Goal: Book appointment/travel/reservation

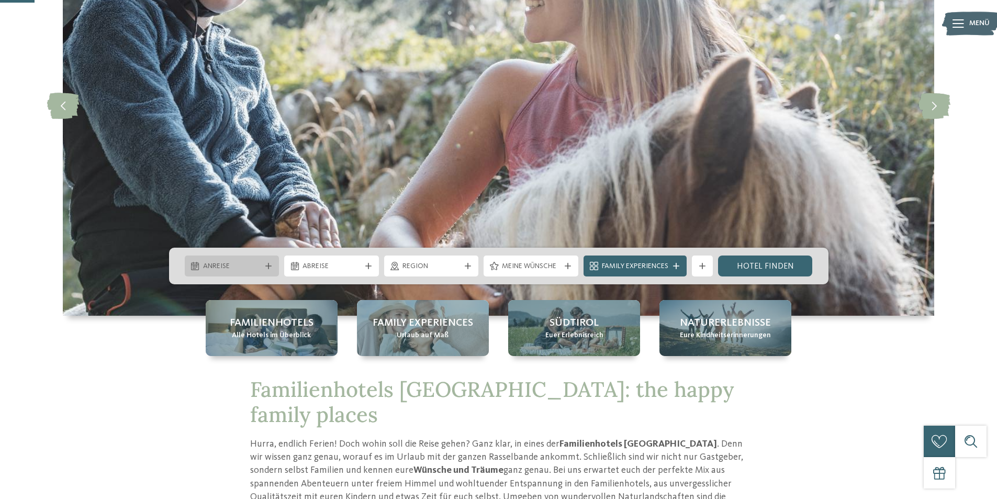
click at [265, 267] on icon at bounding box center [268, 266] width 6 height 6
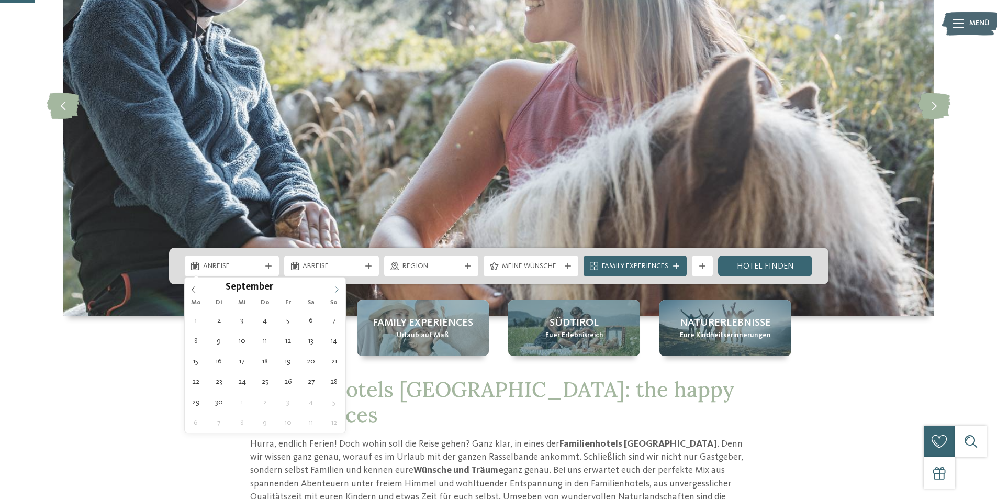
click at [334, 288] on icon at bounding box center [336, 289] width 7 height 7
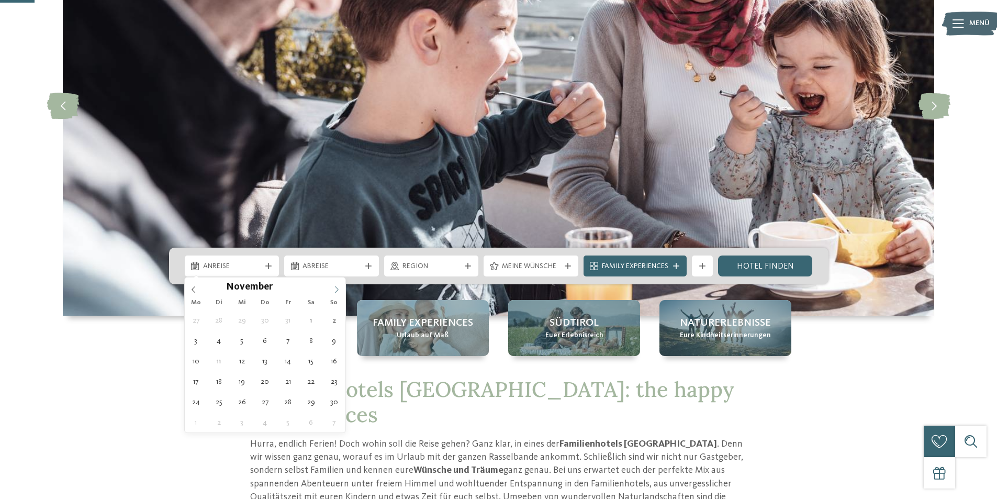
click at [334, 288] on icon at bounding box center [336, 289] width 7 height 7
type div "23.12.2025"
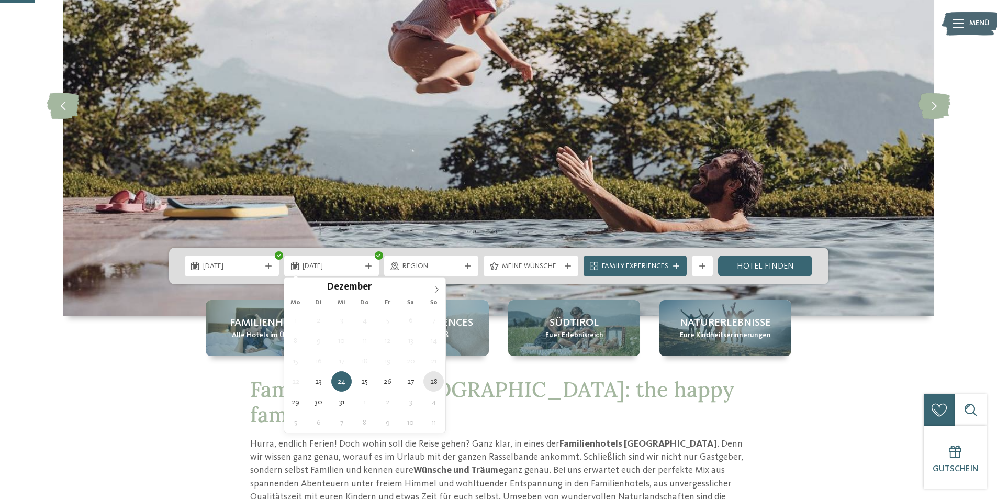
type div "28.12.2025"
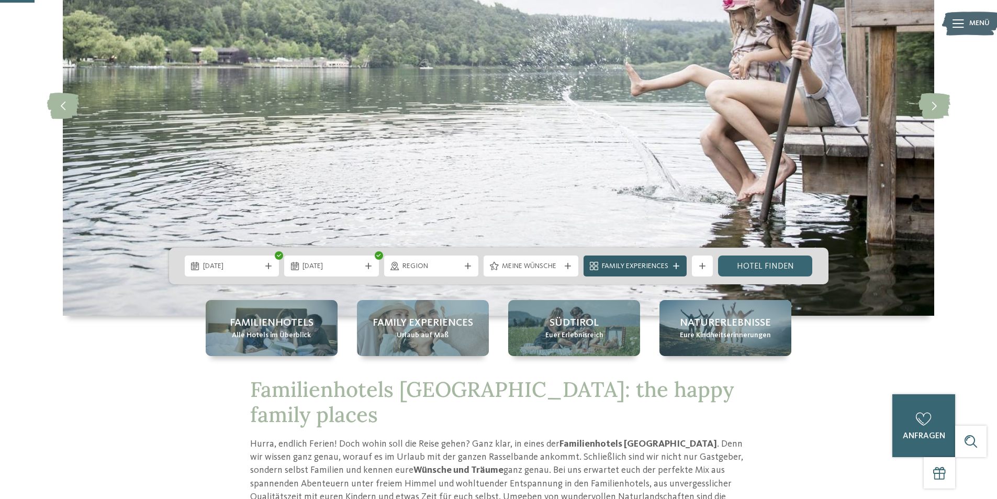
click at [672, 265] on div at bounding box center [676, 266] width 10 height 6
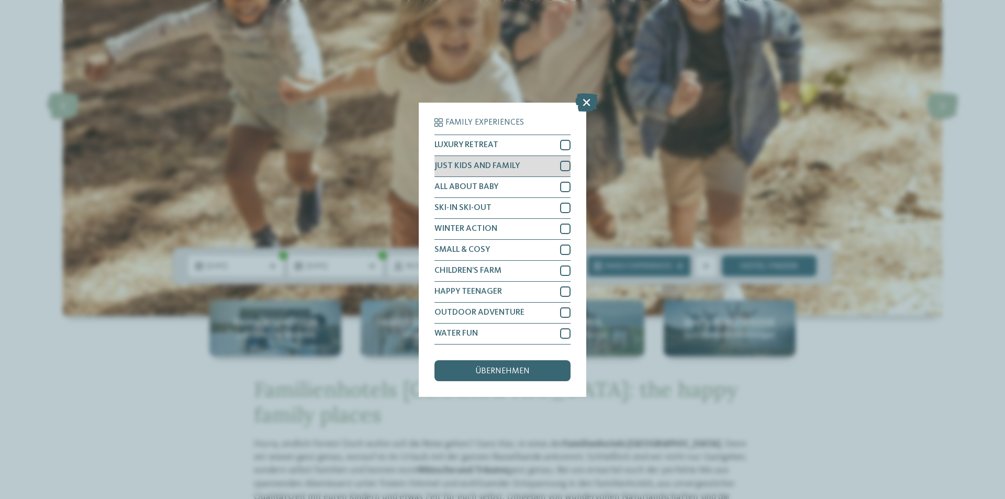
click at [565, 164] on div at bounding box center [565, 166] width 10 height 10
click at [565, 185] on div at bounding box center [565, 187] width 10 height 10
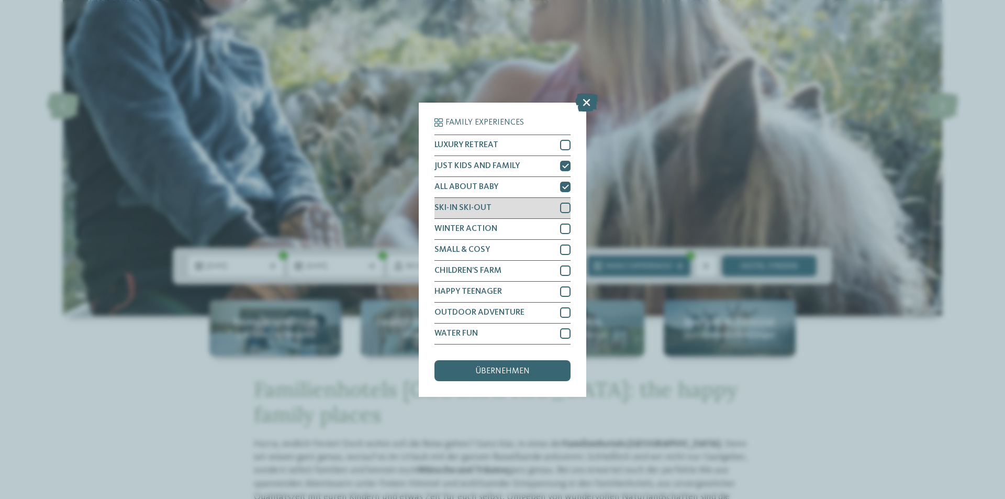
click at [565, 208] on div at bounding box center [565, 208] width 10 height 10
click at [564, 335] on div at bounding box center [565, 333] width 10 height 10
click at [516, 369] on span "übernehmen" at bounding box center [502, 371] width 54 height 8
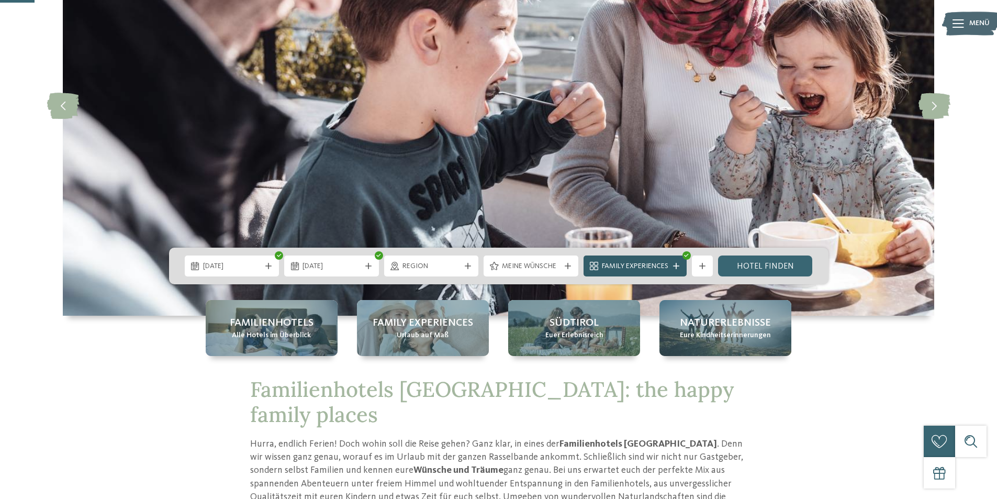
click at [675, 264] on icon at bounding box center [676, 266] width 6 height 6
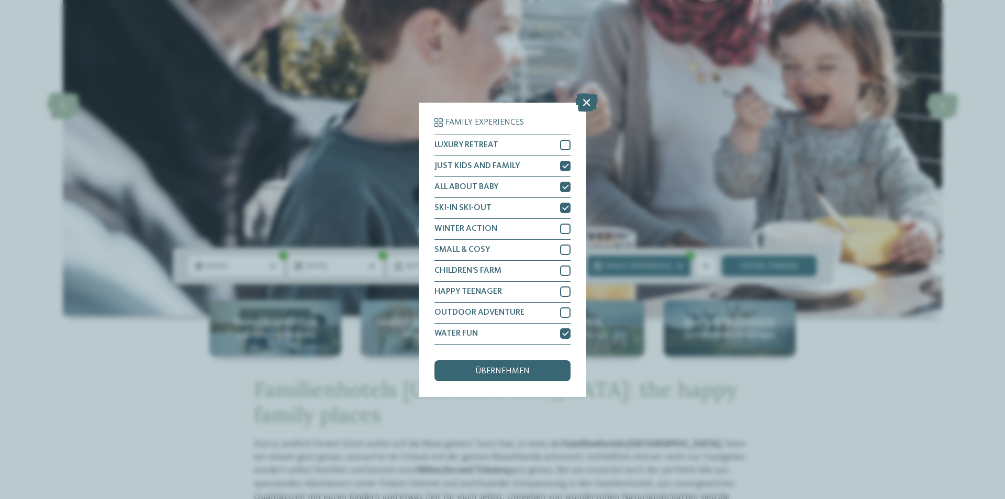
click at [727, 388] on div "Family Experiences LUXURY RETREAT JUST KIDS AND FAMILY" at bounding box center [502, 249] width 1005 height 499
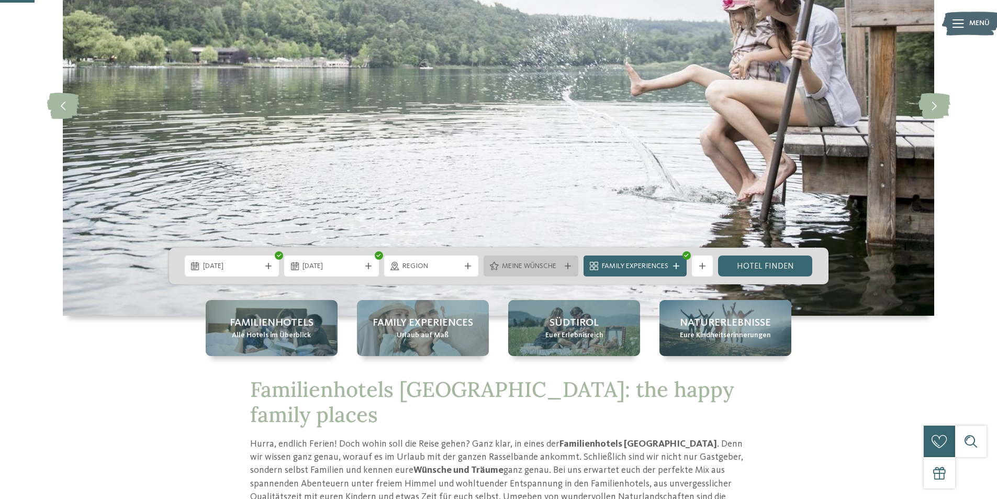
click at [540, 263] on span "Meine Wünsche" at bounding box center [531, 266] width 58 height 10
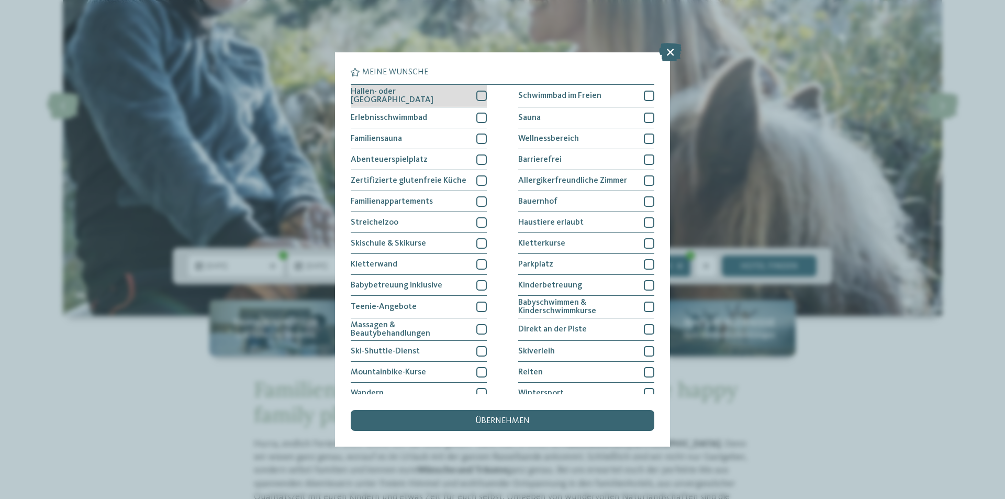
click at [480, 94] on div at bounding box center [481, 96] width 10 height 10
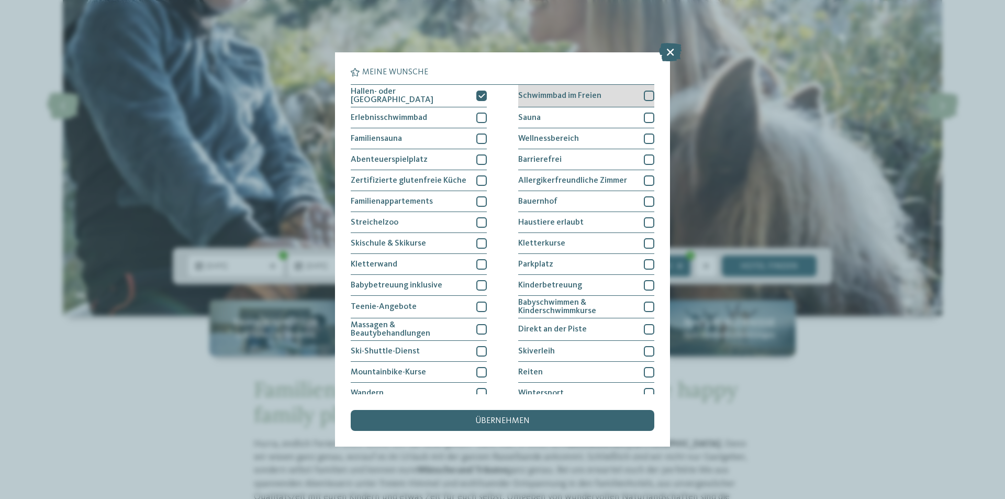
click at [645, 96] on div at bounding box center [649, 96] width 10 height 10
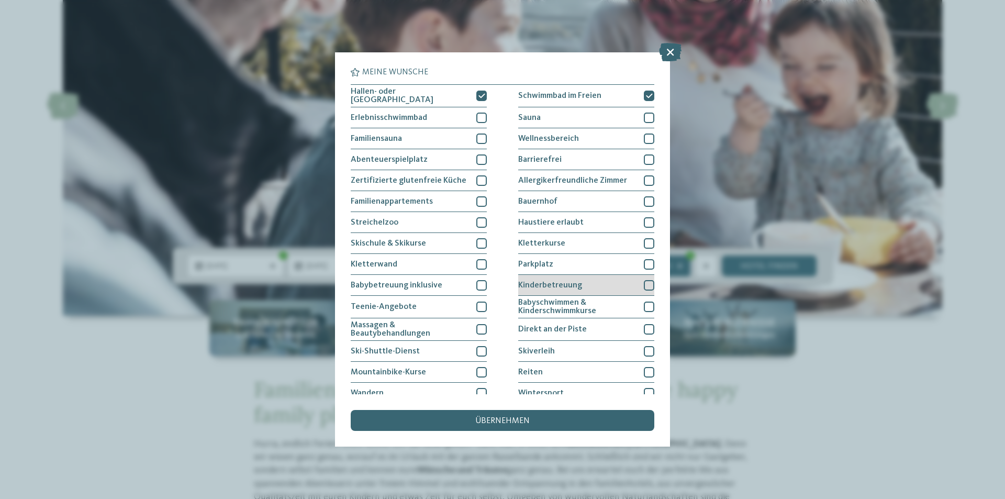
click at [644, 284] on div at bounding box center [649, 285] width 10 height 10
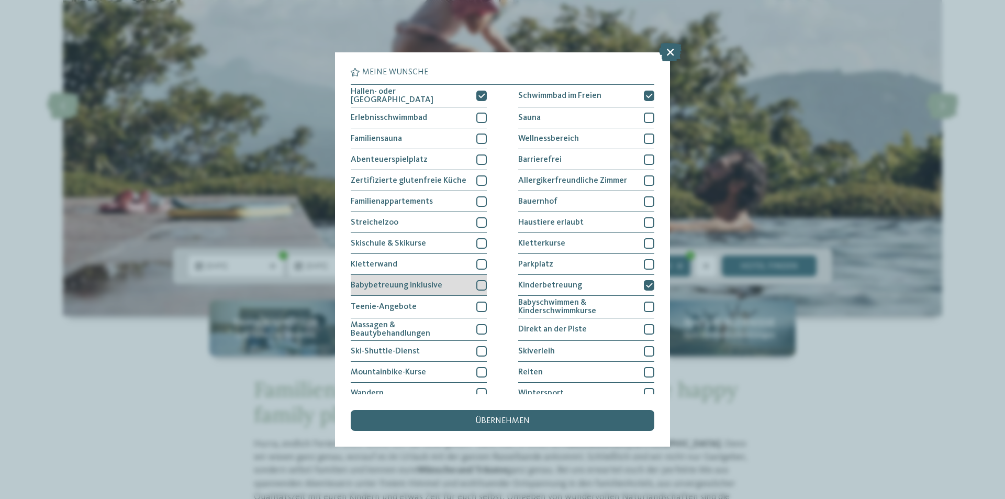
click at [478, 283] on div at bounding box center [481, 285] width 10 height 10
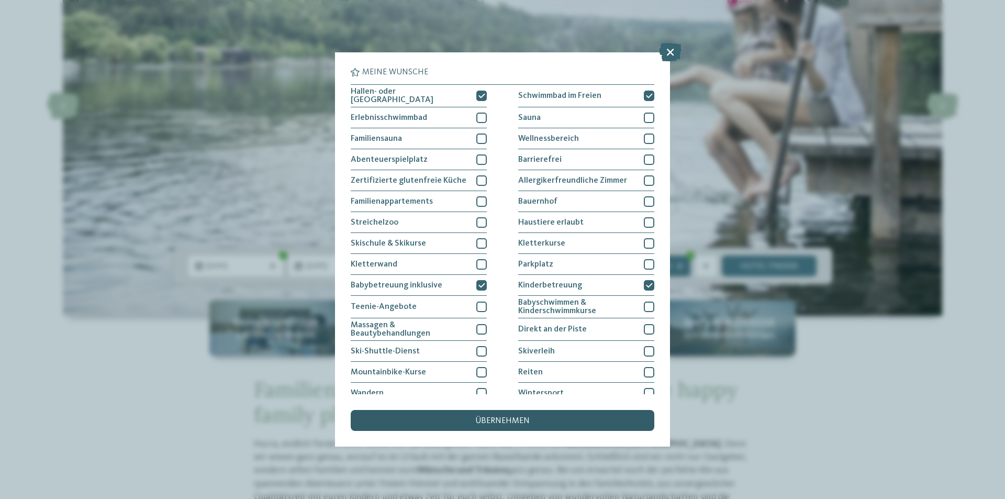
click at [495, 422] on span "übernehmen" at bounding box center [502, 421] width 54 height 8
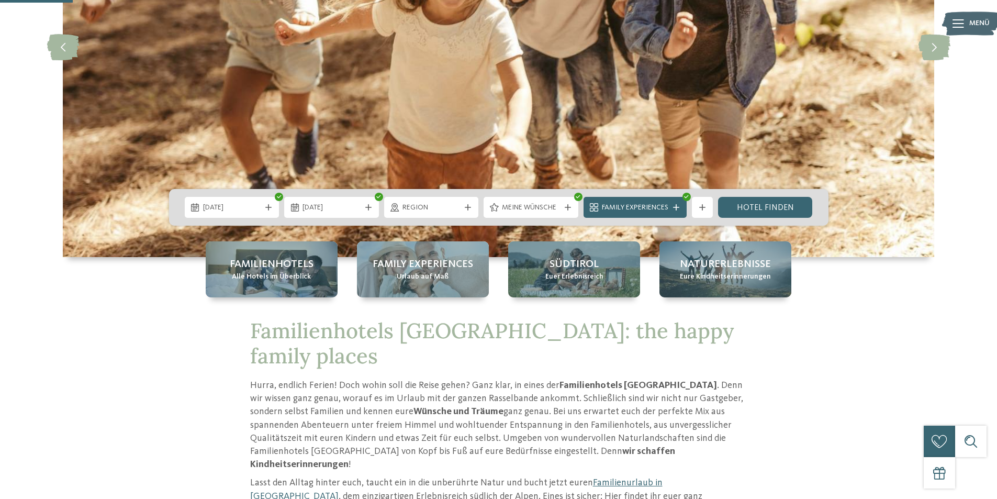
scroll to position [157, 0]
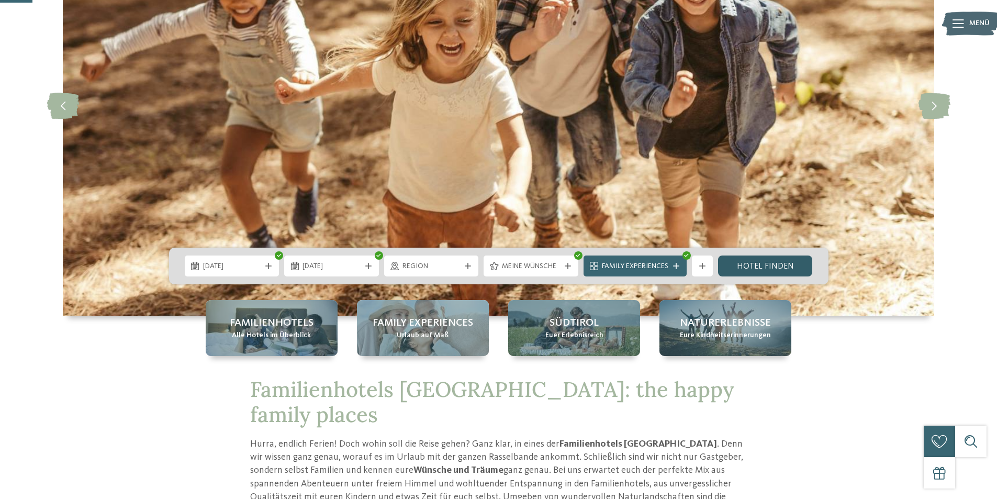
click at [755, 266] on link "Hotel finden" at bounding box center [765, 265] width 95 height 21
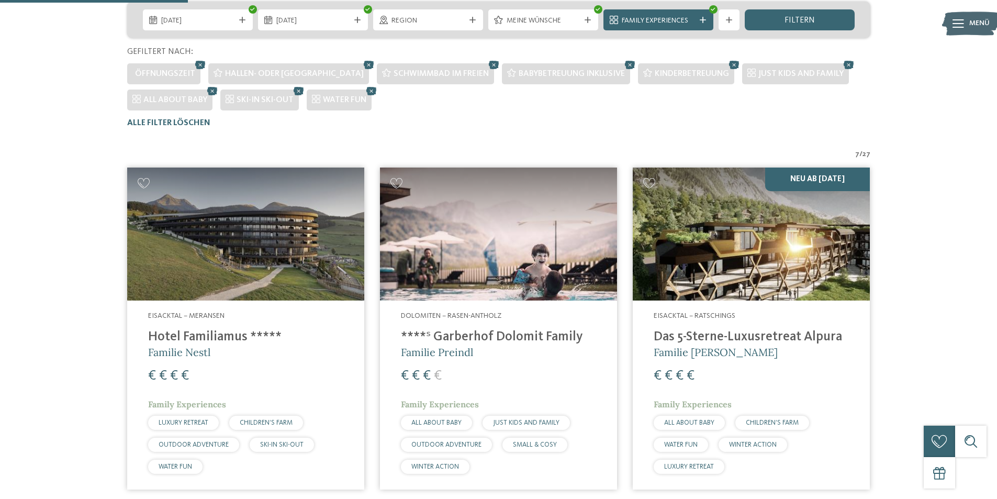
scroll to position [265, 0]
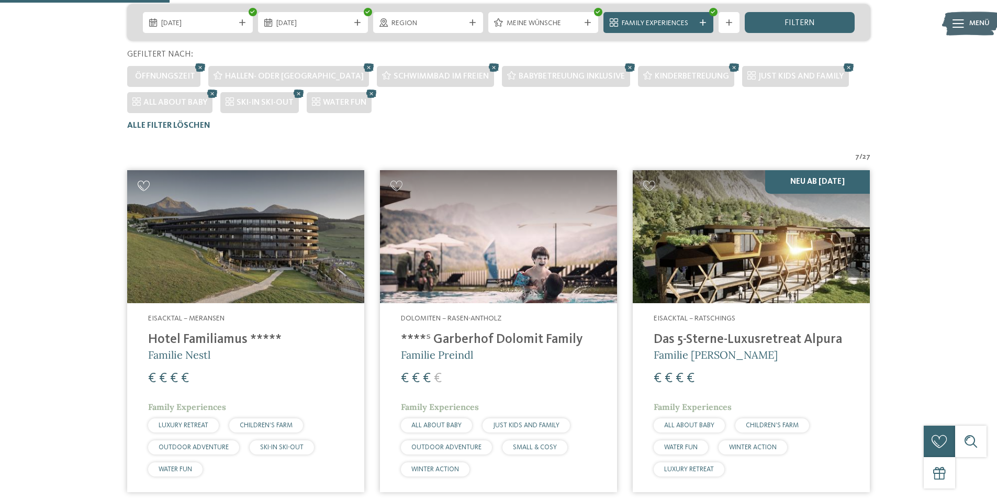
click at [144, 186] on icon at bounding box center [144, 186] width 13 height 10
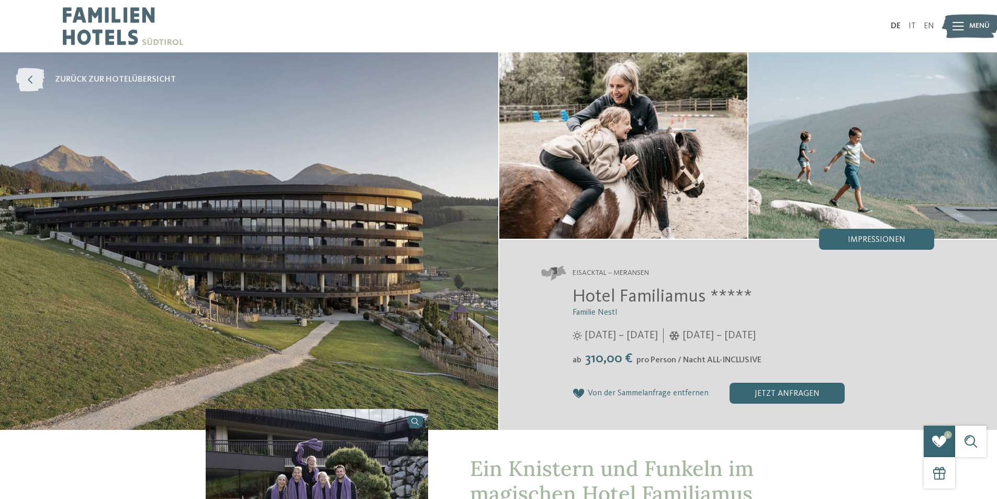
click at [114, 77] on span "zurück zur Hotelübersicht" at bounding box center [115, 80] width 121 height 12
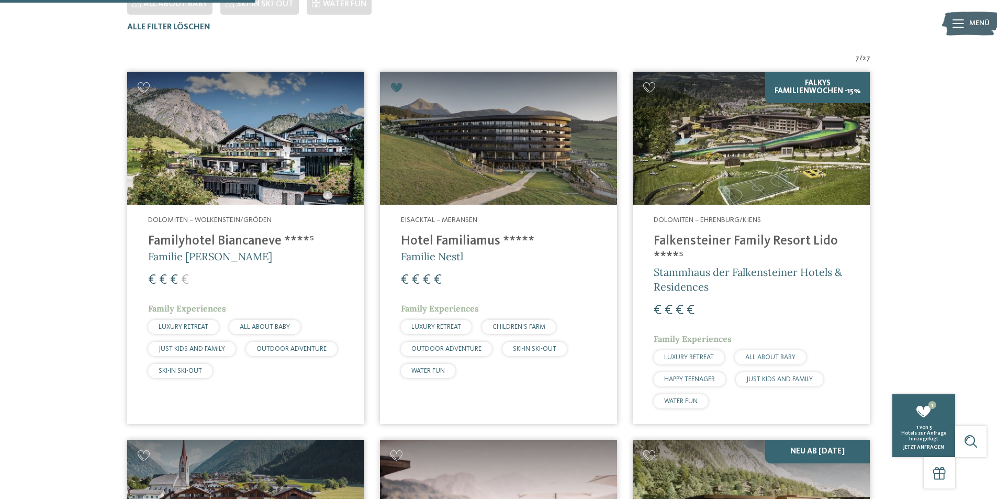
scroll to position [358, 0]
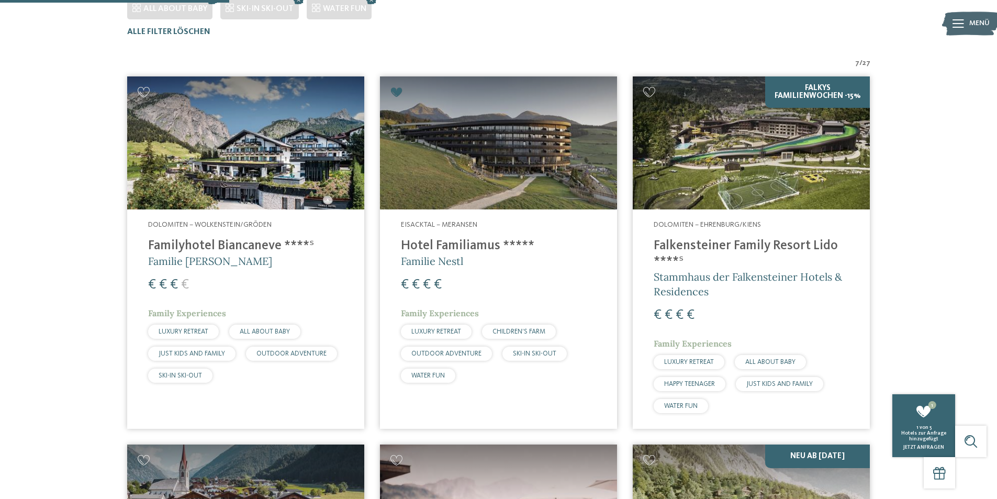
click at [695, 181] on img at bounding box center [751, 142] width 237 height 133
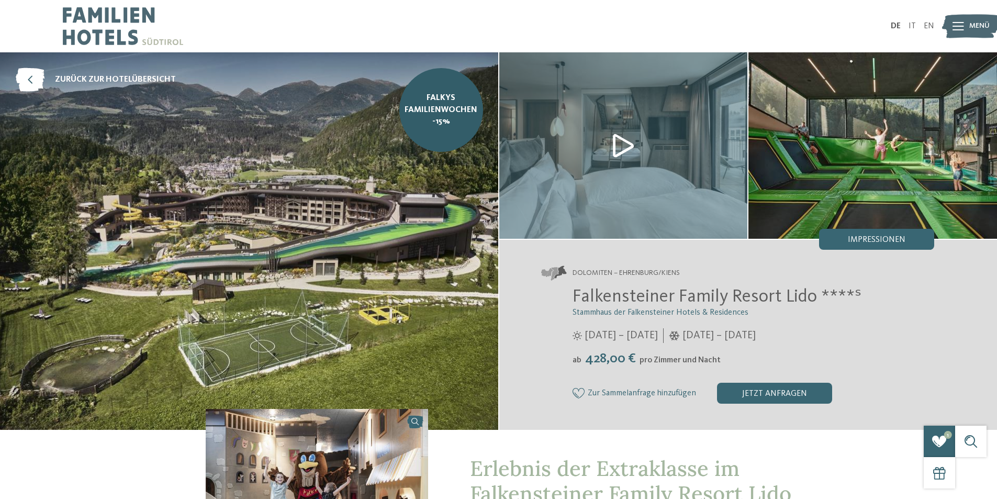
click at [576, 395] on icon at bounding box center [579, 393] width 13 height 10
click at [24, 80] on icon at bounding box center [30, 80] width 29 height 24
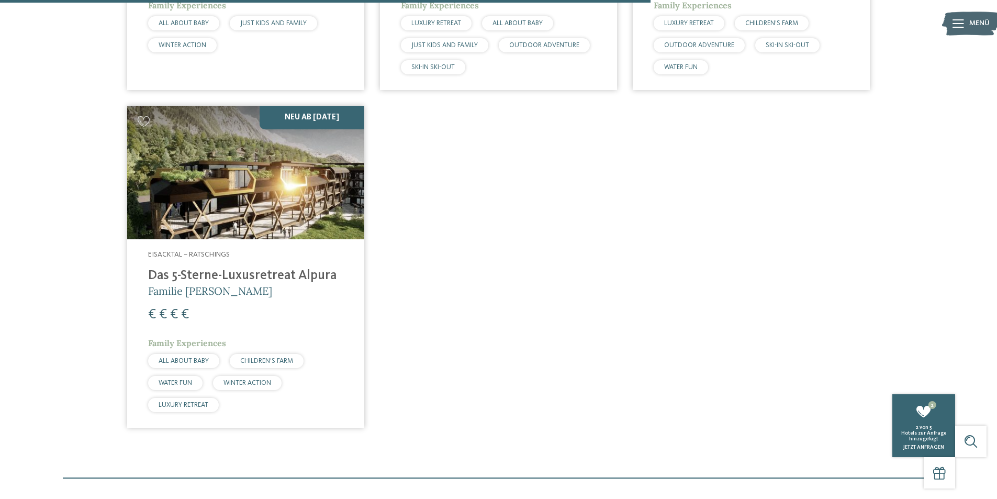
scroll to position [982, 0]
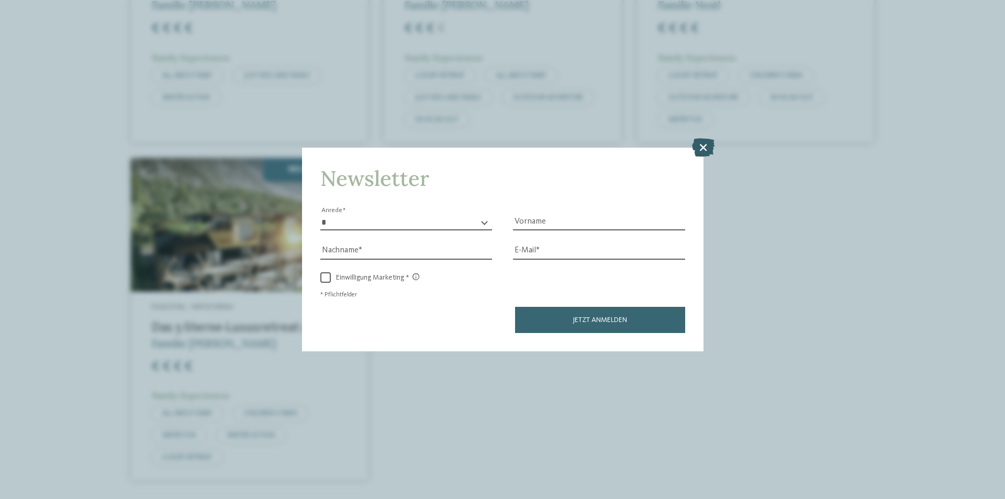
click at [704, 145] on icon at bounding box center [703, 147] width 23 height 18
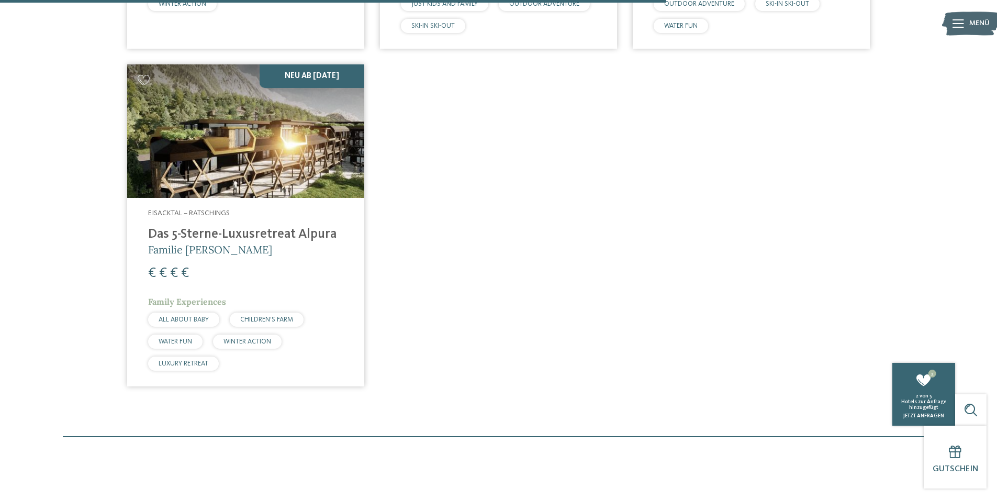
scroll to position [1035, 0]
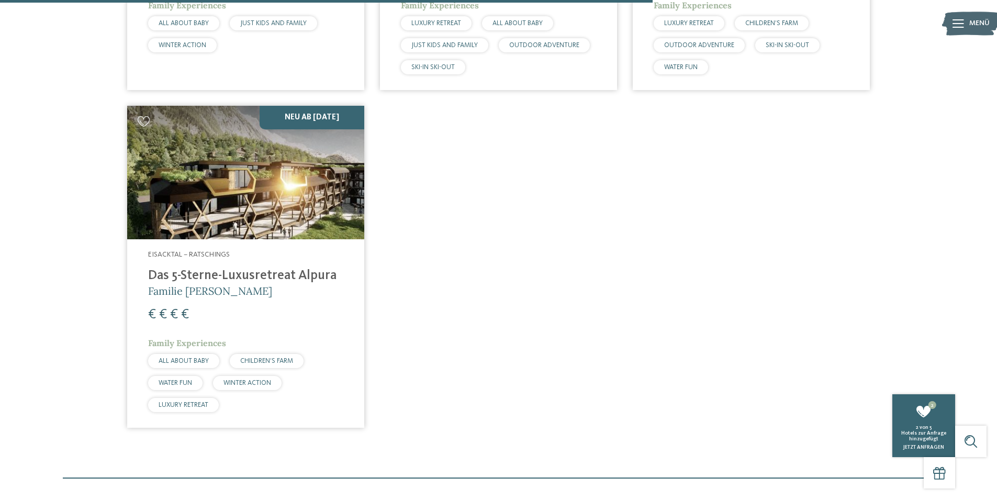
drag, startPoint x: 146, startPoint y: 123, endPoint x: 218, endPoint y: 159, distance: 80.5
click at [146, 124] on icon at bounding box center [144, 121] width 13 height 10
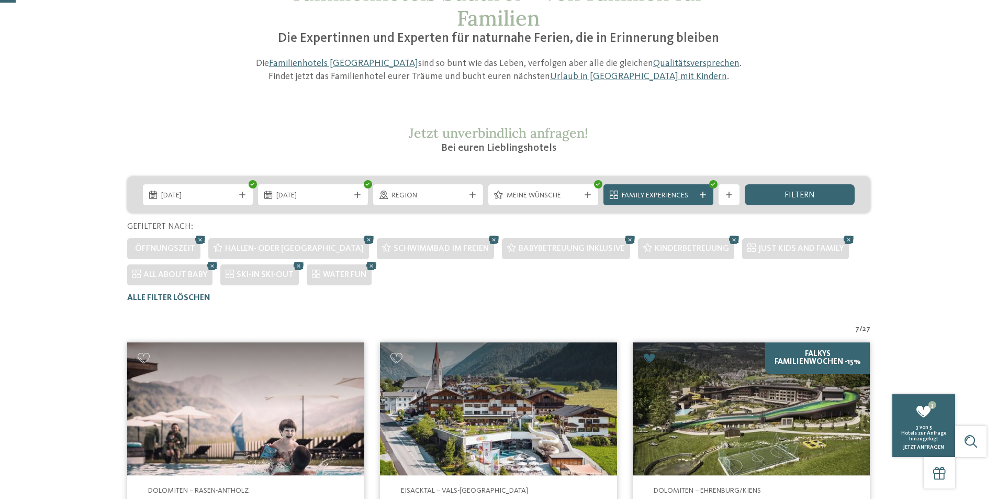
scroll to position [0, 0]
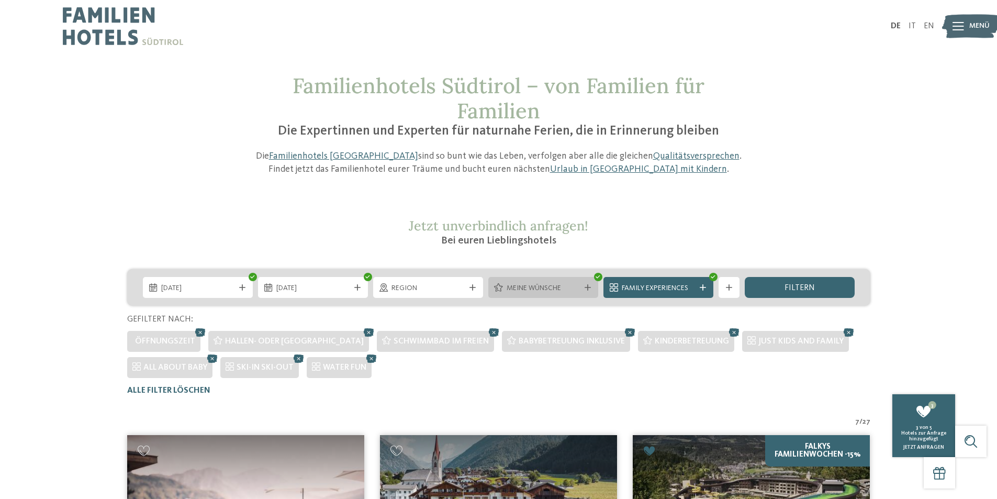
click at [587, 290] on icon at bounding box center [588, 287] width 6 height 6
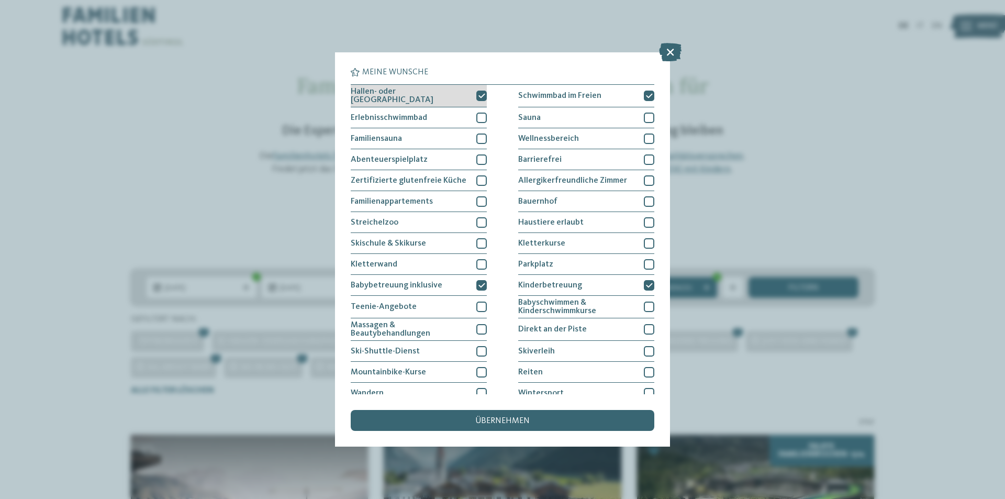
click at [478, 96] on icon at bounding box center [481, 96] width 7 height 6
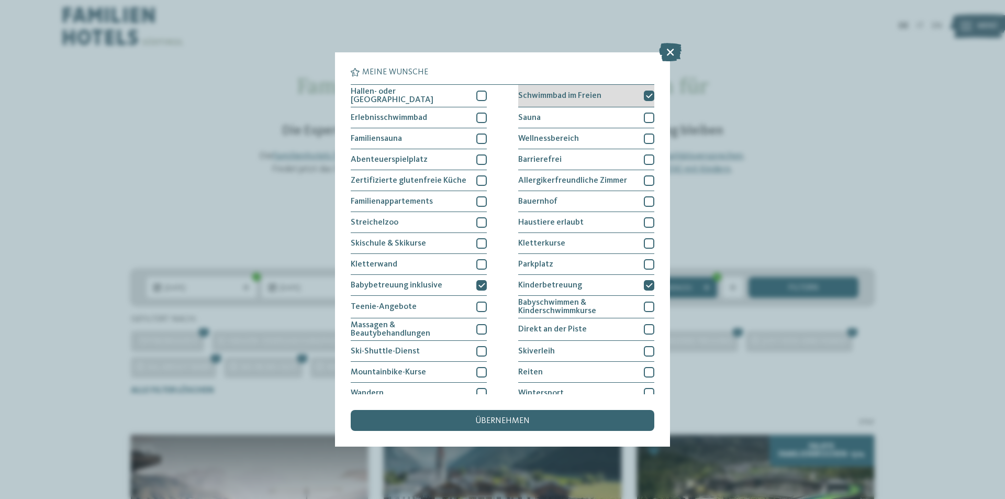
click at [646, 93] on icon at bounding box center [649, 96] width 7 height 6
click at [537, 418] on div "übernehmen" at bounding box center [503, 420] width 304 height 21
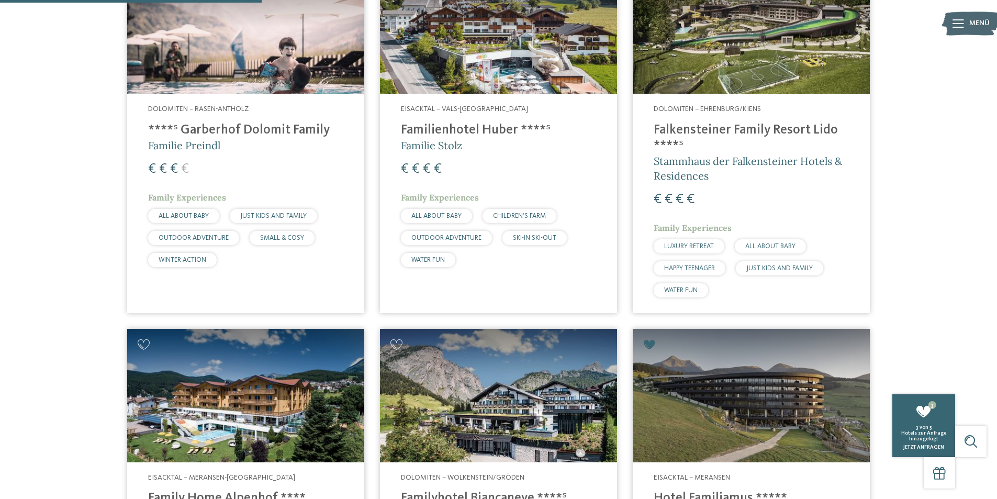
scroll to position [396, 0]
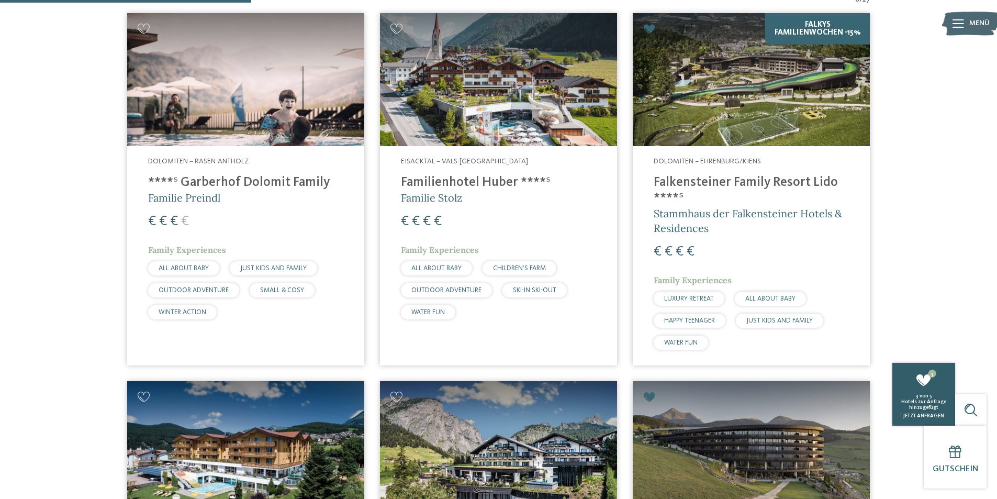
click at [917, 412] on div "3 von 5 Hotels zur Anfrage hinzugefügt jetzt anfragen" at bounding box center [923, 406] width 63 height 26
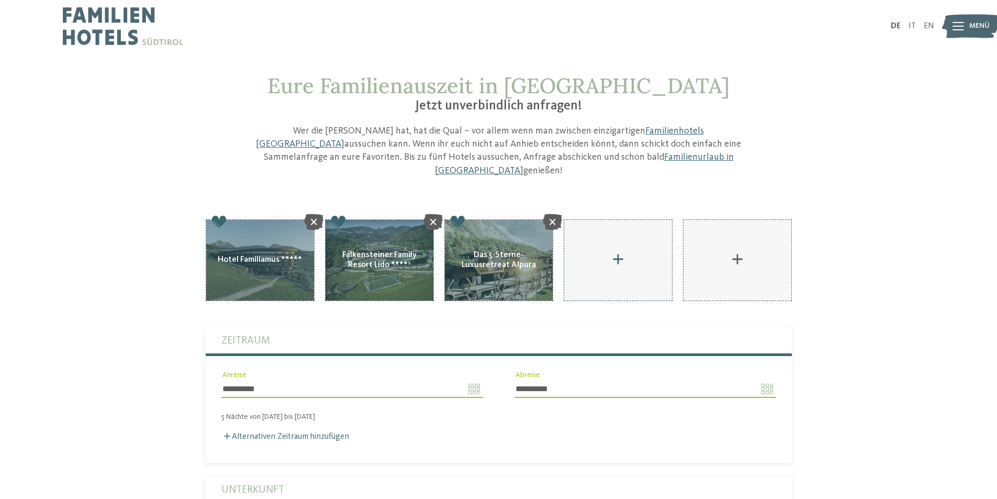
click at [616, 245] on div "AKI Family Resort PLOSE hinzufügen" at bounding box center [618, 260] width 108 height 81
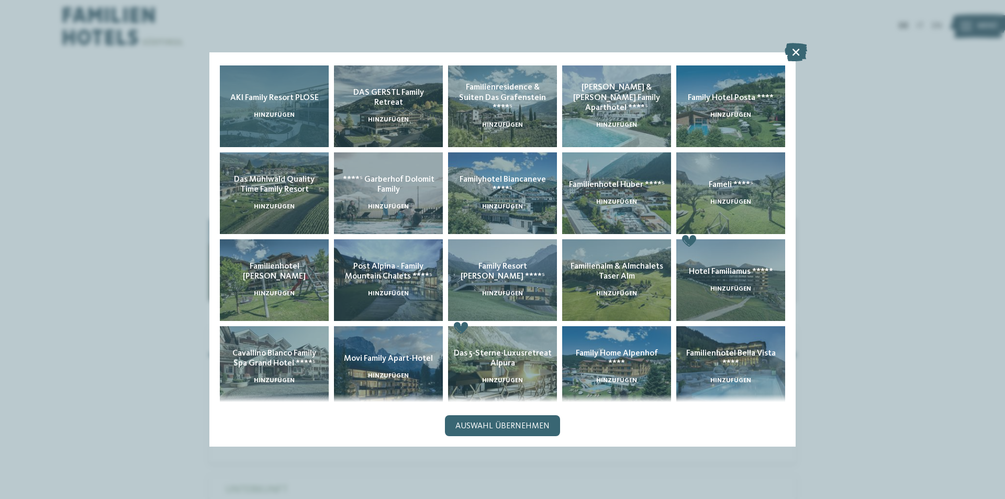
click at [275, 112] on span "hinzufügen" at bounding box center [274, 115] width 41 height 6
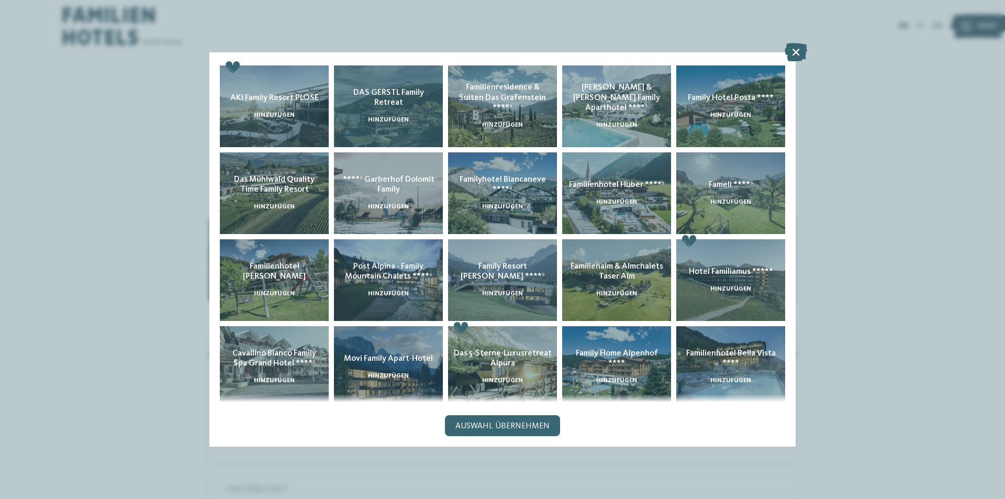
click at [387, 118] on span "hinzufügen" at bounding box center [388, 120] width 41 height 6
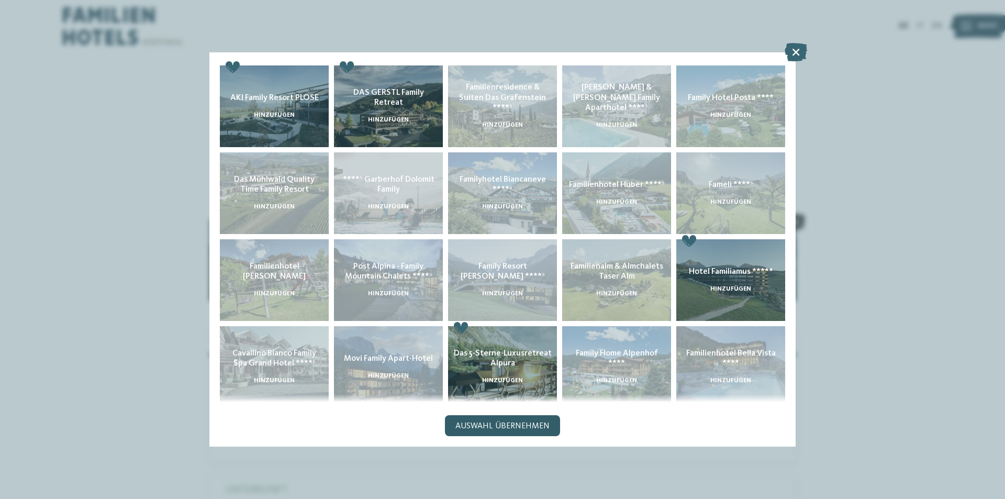
click at [519, 426] on span "Auswahl übernehmen" at bounding box center [502, 426] width 94 height 8
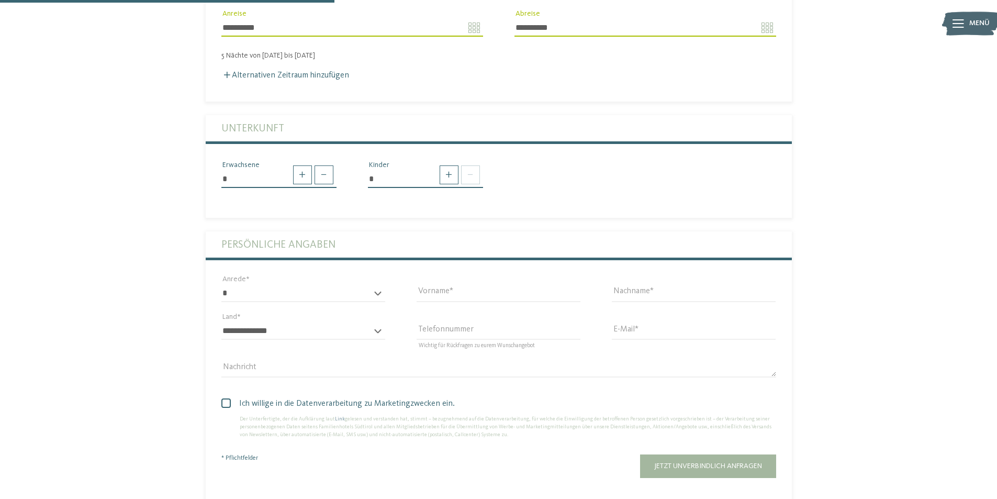
scroll to position [366, 0]
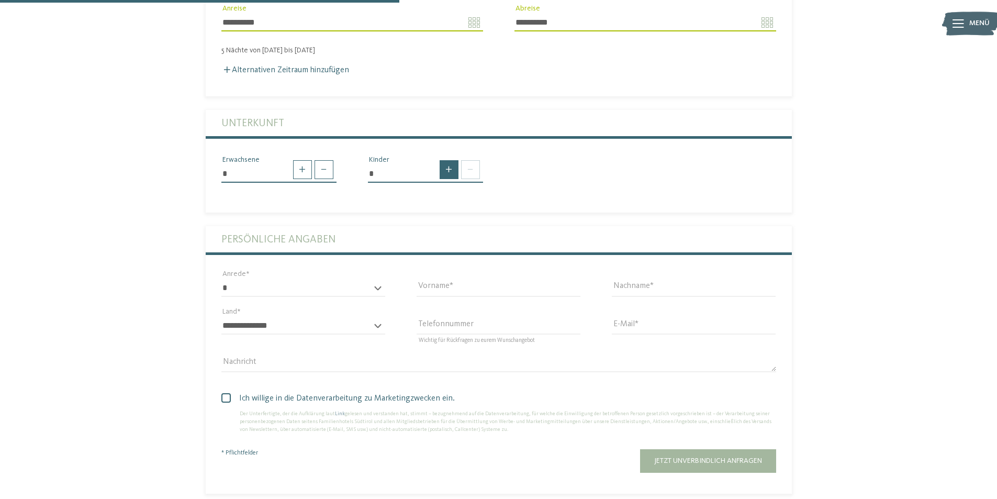
click at [447, 160] on span at bounding box center [449, 169] width 19 height 19
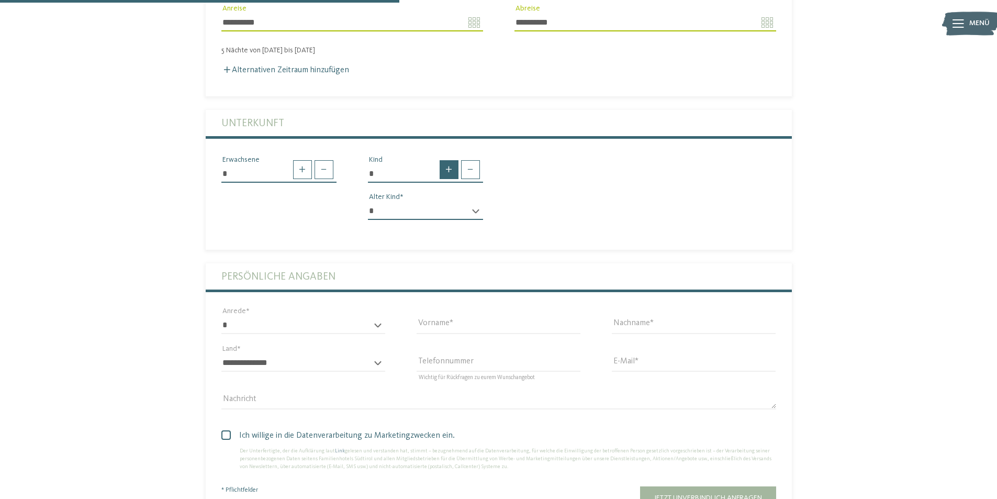
click at [447, 160] on span at bounding box center [449, 169] width 19 height 19
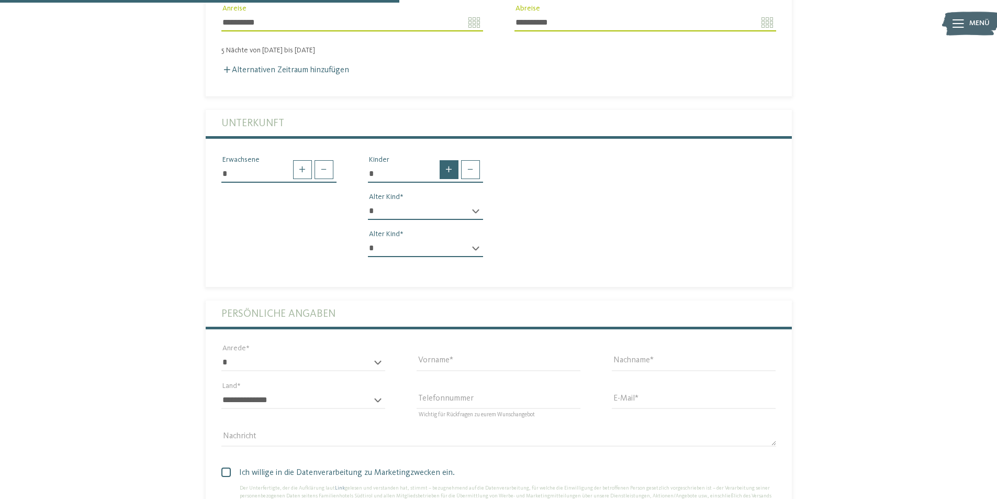
click at [447, 160] on span at bounding box center [449, 169] width 19 height 19
type input "*"
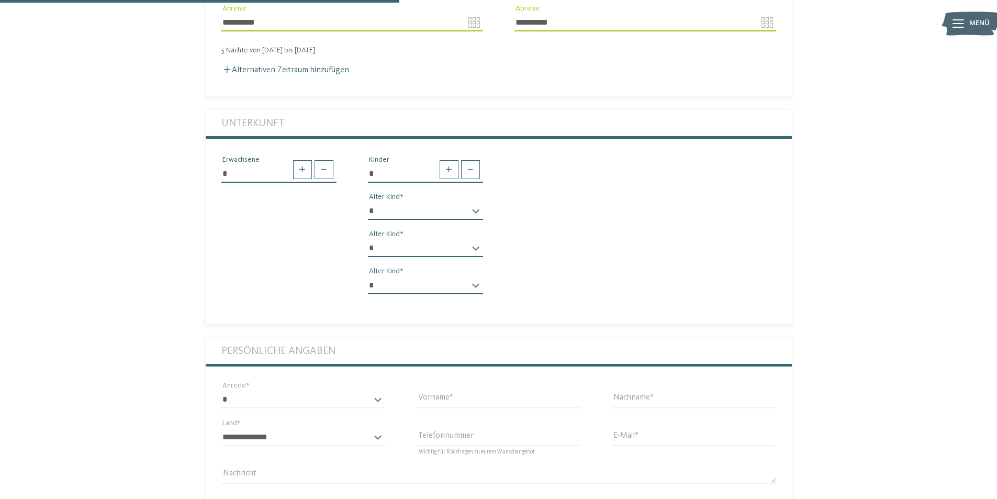
click at [462, 202] on select "* * * * * * * * * * * ** ** ** ** ** ** ** **" at bounding box center [425, 211] width 115 height 18
select select "*"
click at [368, 202] on select "* * * * * * * * * * * ** ** ** ** ** ** ** **" at bounding box center [425, 211] width 115 height 18
click at [394, 239] on select "* * * * * * * * * * * ** ** ** ** ** ** ** **" at bounding box center [425, 248] width 115 height 18
select select "*"
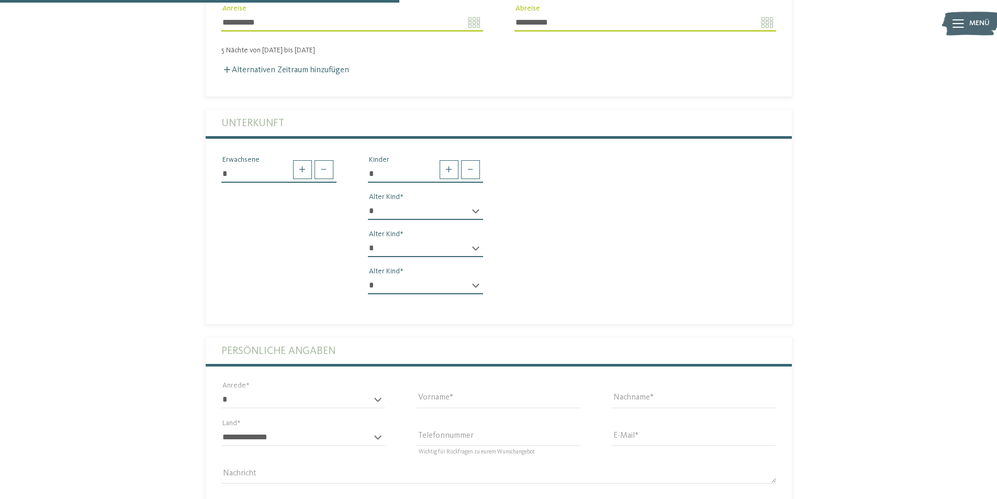
click at [368, 239] on select "* * * * * * * * * * * ** ** ** ** ** ** ** **" at bounding box center [425, 248] width 115 height 18
click at [421, 276] on select "* * * * * * * * * * * ** ** ** ** ** ** ** **" at bounding box center [425, 285] width 115 height 18
select select "*"
click at [368, 276] on select "* * * * * * * * * * * ** ** ** ** ** ** ** **" at bounding box center [425, 285] width 115 height 18
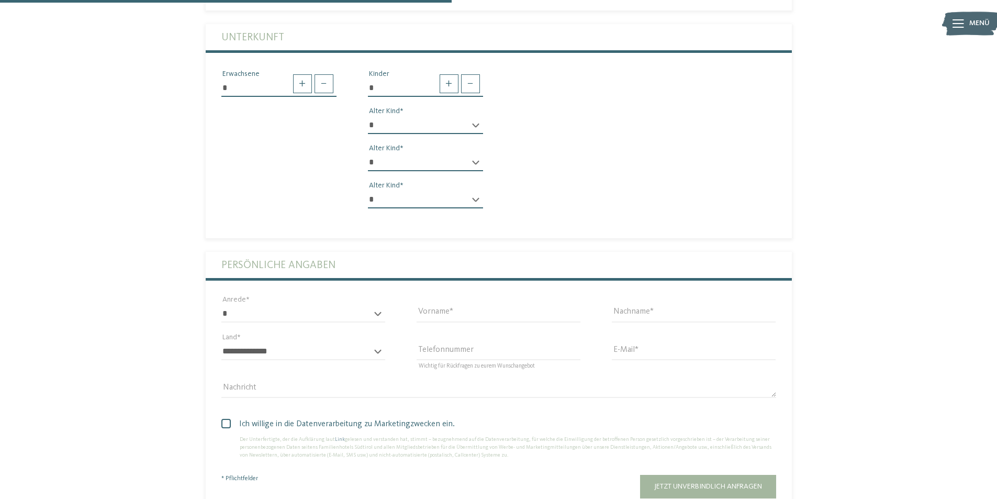
scroll to position [471, 0]
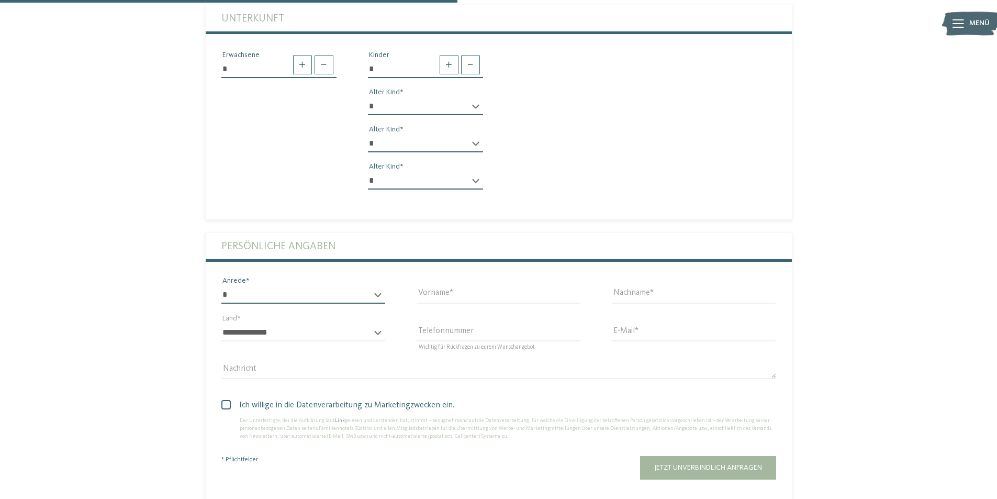
click at [289, 286] on select "* **** **** ******* ******" at bounding box center [303, 295] width 164 height 18
select select "*"
click at [221, 286] on select "* **** **** ******* ******" at bounding box center [303, 295] width 164 height 18
click at [442, 286] on input "Vorname" at bounding box center [499, 295] width 164 height 18
type input "******"
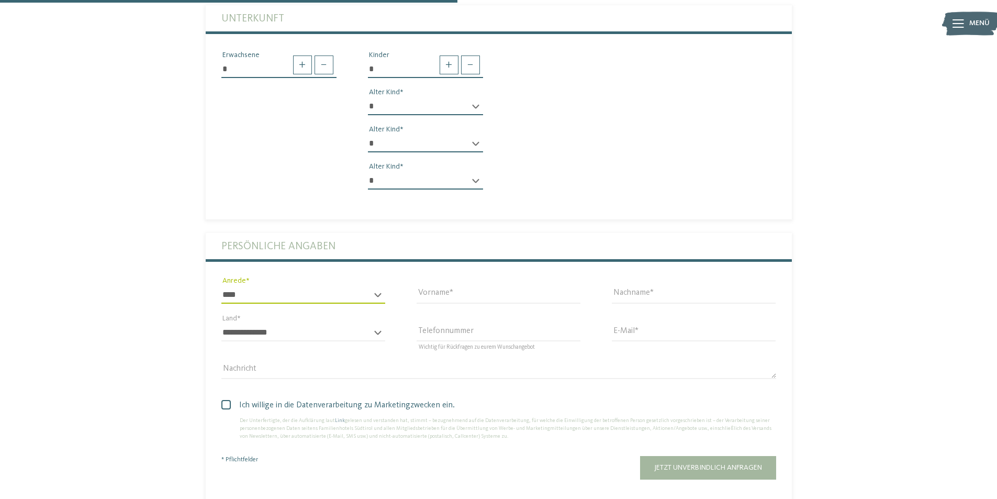
type input "*******"
select select "**"
type input "**********"
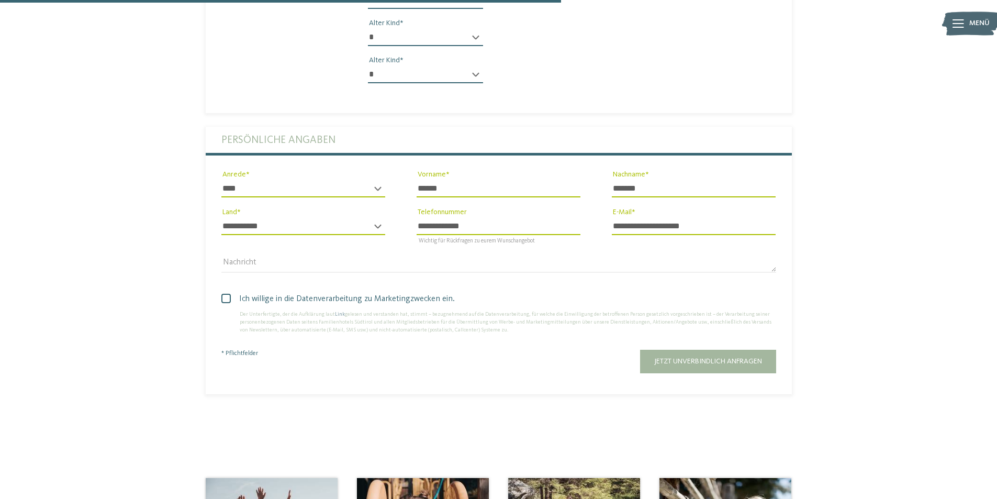
scroll to position [576, 0]
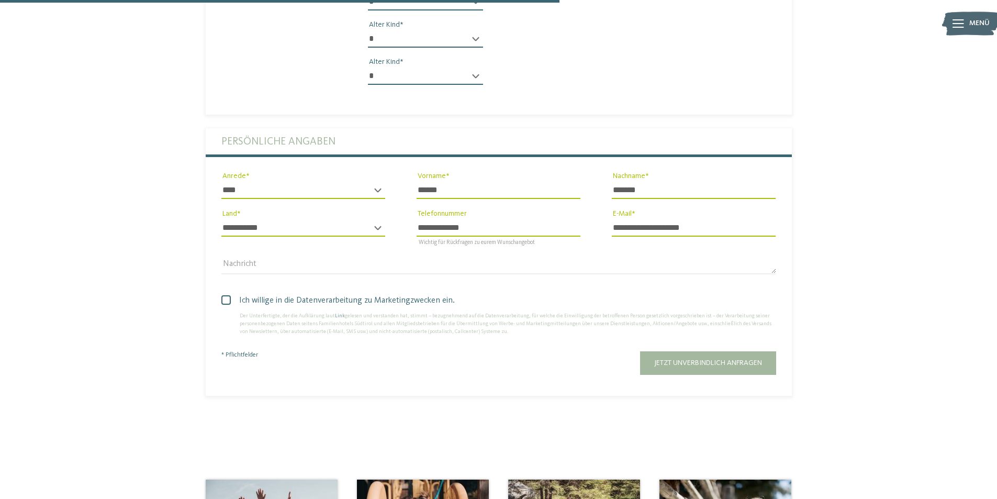
click at [229, 295] on span at bounding box center [225, 299] width 9 height 9
click at [695, 359] on span "Jetzt unverbindlich anfragen" at bounding box center [708, 362] width 108 height 7
